Goal: Transaction & Acquisition: Purchase product/service

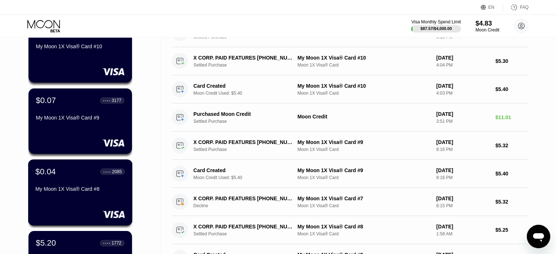
scroll to position [292, 0]
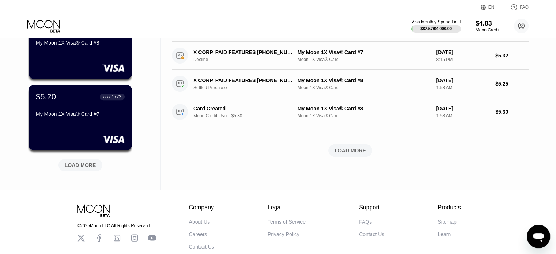
click at [83, 166] on div "LOAD MORE" at bounding box center [80, 165] width 31 height 7
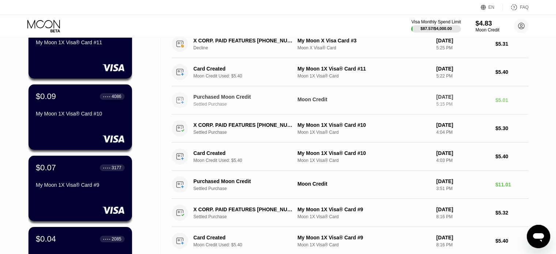
scroll to position [0, 0]
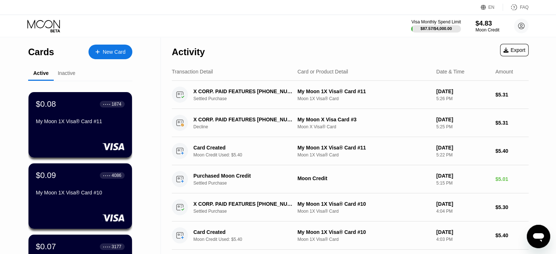
click at [116, 52] on div "New Card" at bounding box center [114, 52] width 23 height 6
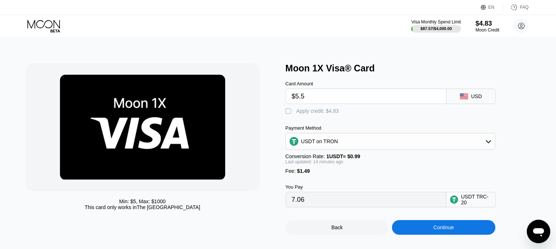
click at [288, 113] on div "" at bounding box center [288, 110] width 7 height 7
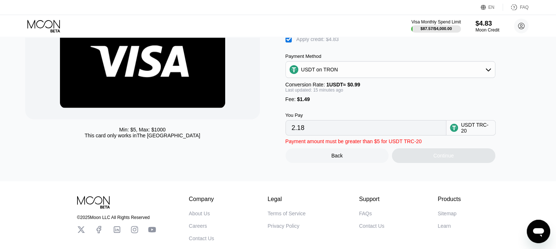
scroll to position [73, 0]
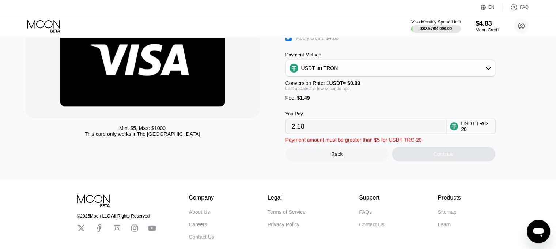
click at [289, 41] on div "" at bounding box center [288, 37] width 7 height 7
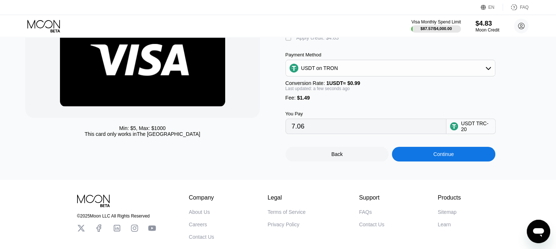
click at [289, 41] on div "" at bounding box center [288, 37] width 7 height 7
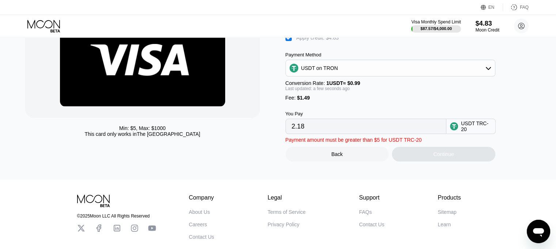
click at [289, 41] on div "" at bounding box center [288, 37] width 7 height 7
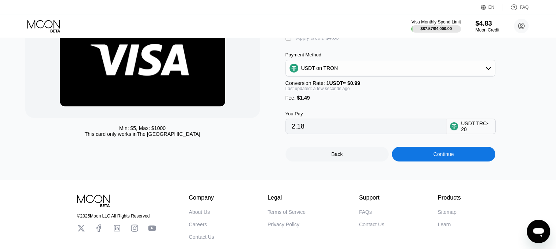
type input "7.06"
click at [489, 25] on div "$4.83" at bounding box center [487, 23] width 24 height 8
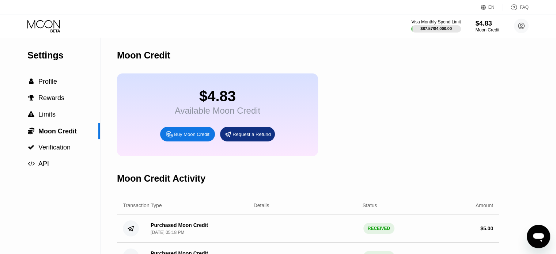
click at [199, 137] on div "Buy Moon Credit" at bounding box center [191, 134] width 35 height 6
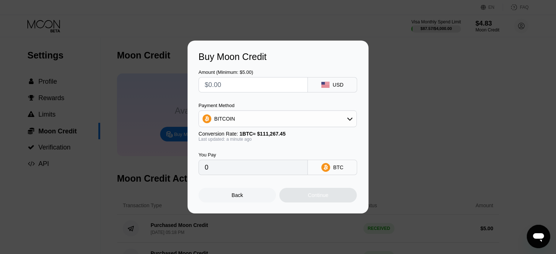
click at [236, 90] on input "text" at bounding box center [253, 84] width 97 height 15
type input "$1"
type input "0.00000899"
type input "$10"
type input "0.00008988"
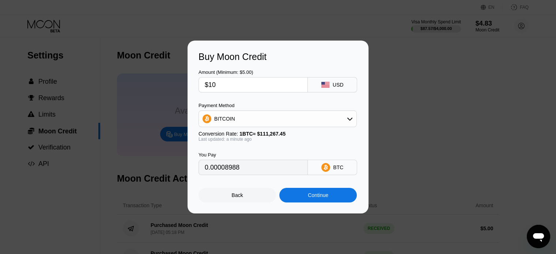
type input "$10"
click at [328, 118] on div "BITCOIN" at bounding box center [278, 118] width 158 height 15
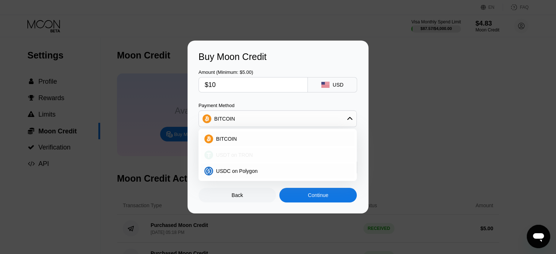
click at [257, 151] on div "USDT on TRON" at bounding box center [278, 155] width 154 height 15
type input "10.10"
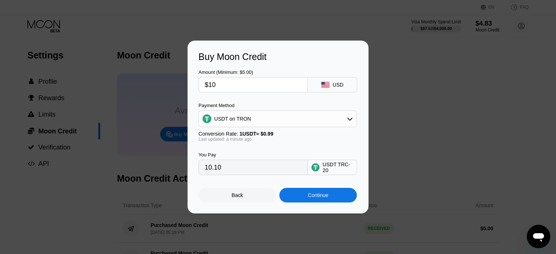
click at [326, 198] on div "Continue" at bounding box center [318, 195] width 20 height 6
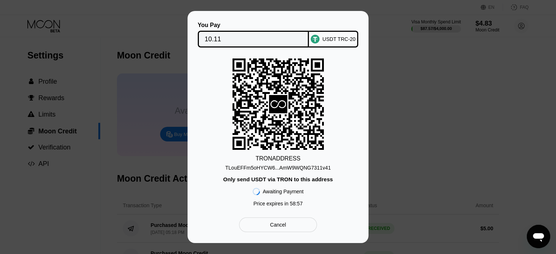
click at [287, 168] on div "TLouEFFm5oHYCW6...AmW9WQNG7311v41" at bounding box center [278, 168] width 106 height 6
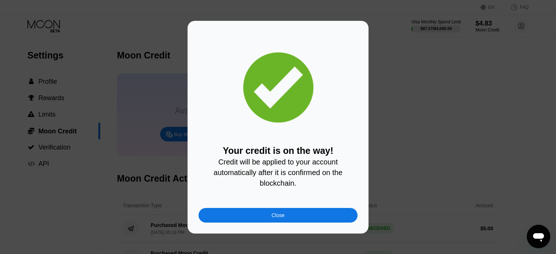
click at [274, 218] on div "Close" at bounding box center [278, 215] width 13 height 6
